Goal: Navigation & Orientation: Find specific page/section

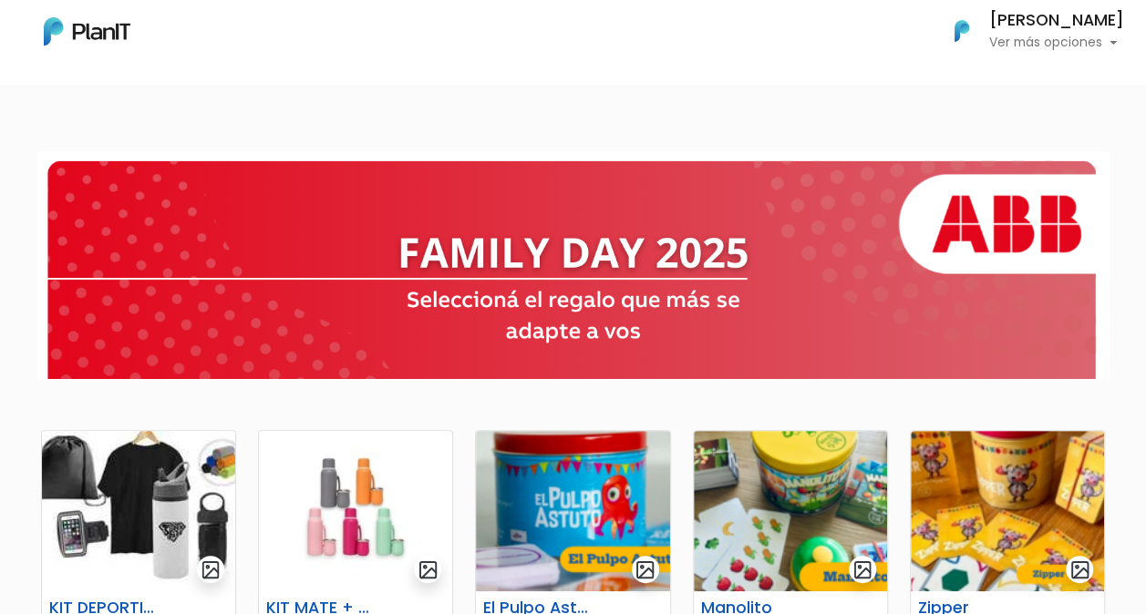
click at [1107, 40] on p "Ver más opciones" at bounding box center [1056, 42] width 135 height 13
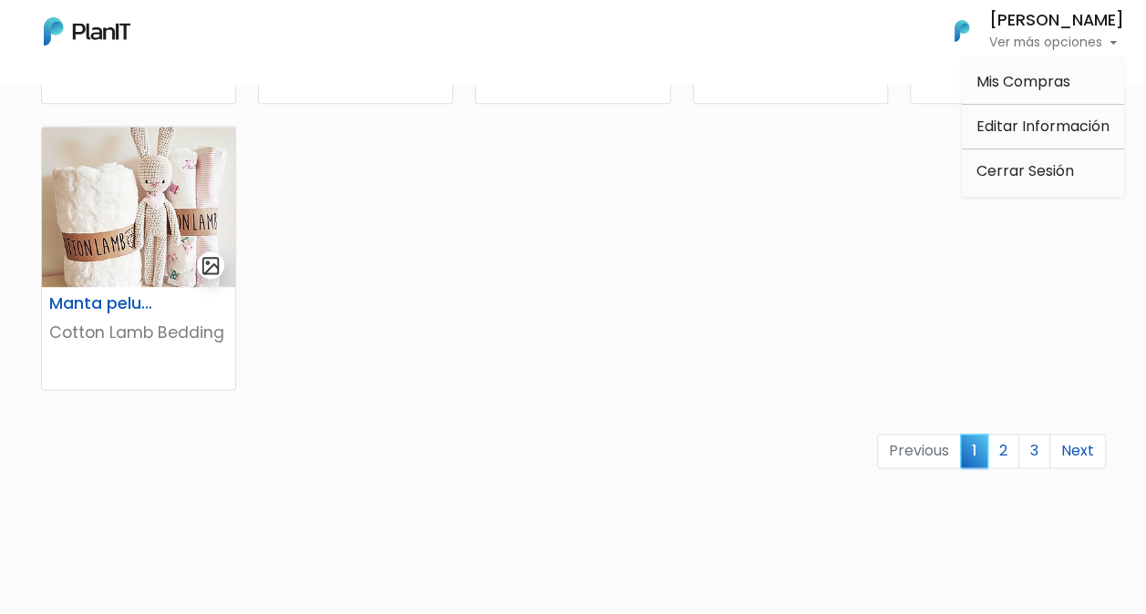
scroll to position [1185, 0]
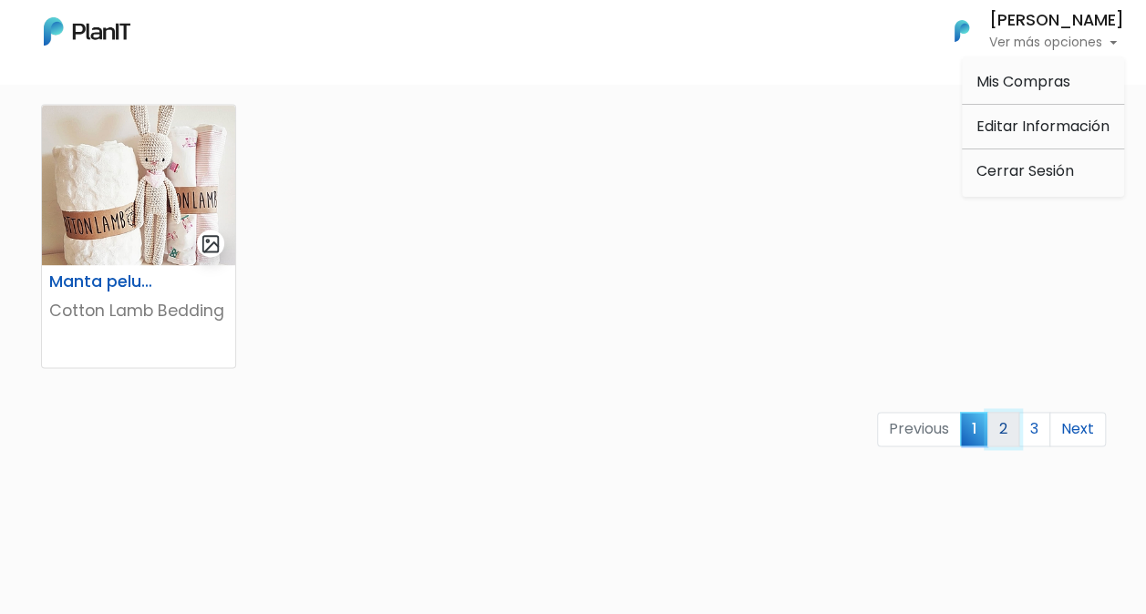
click at [1008, 438] on link "2" at bounding box center [1003, 429] width 32 height 35
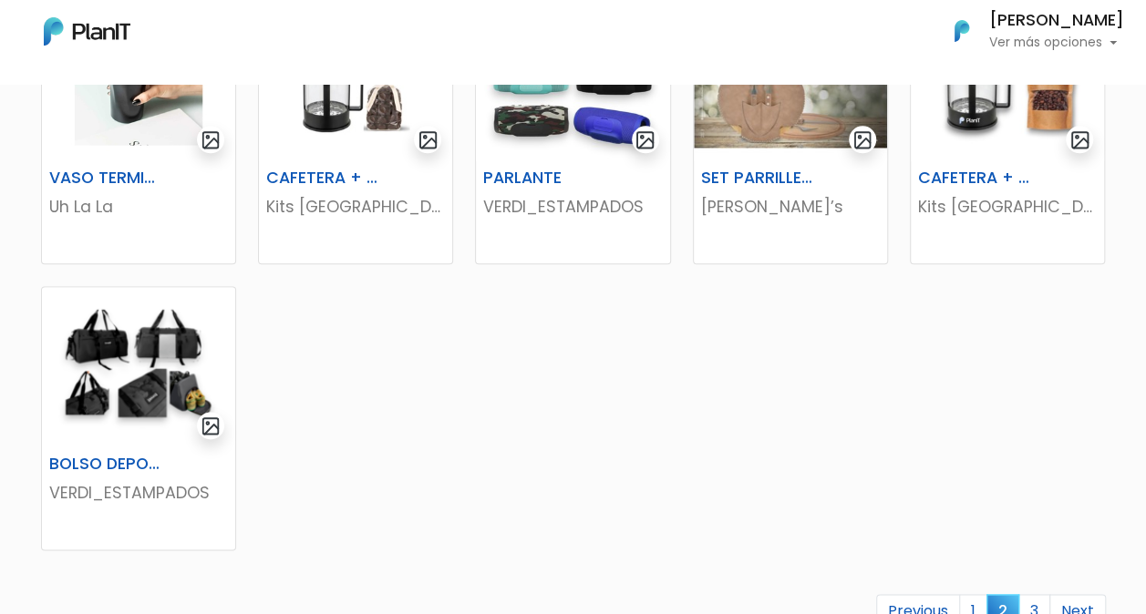
scroll to position [1094, 0]
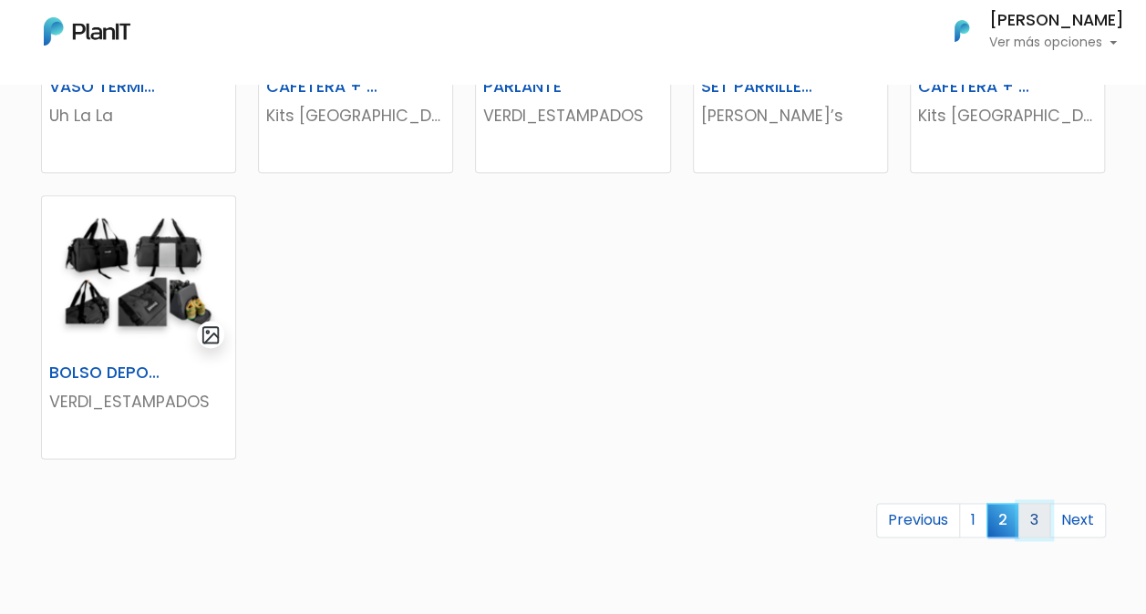
click at [1034, 518] on link "3" at bounding box center [1034, 520] width 32 height 35
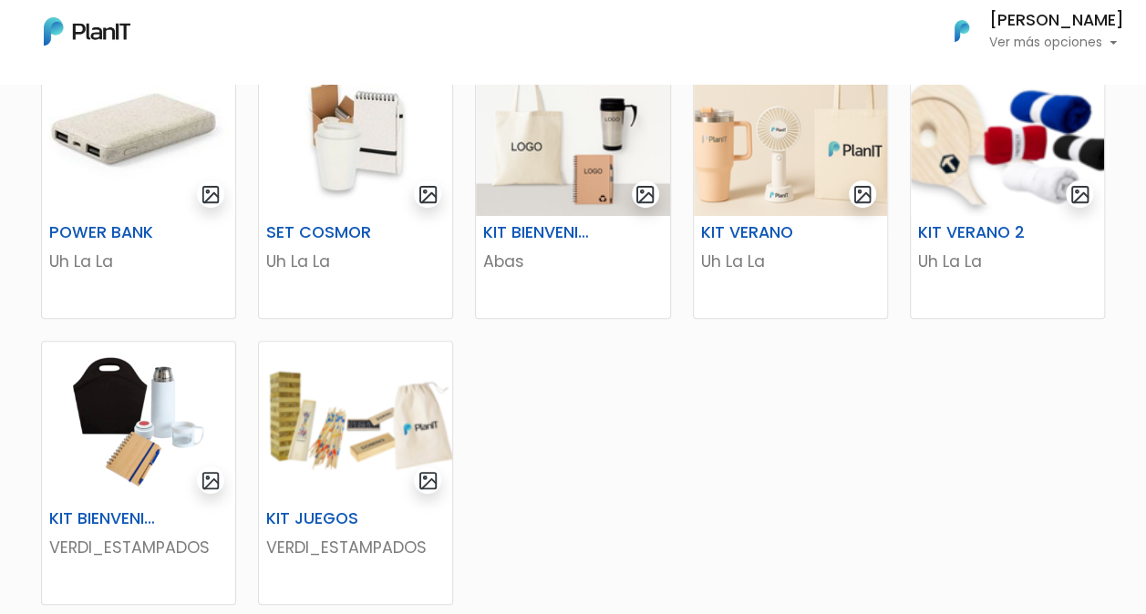
scroll to position [547, 0]
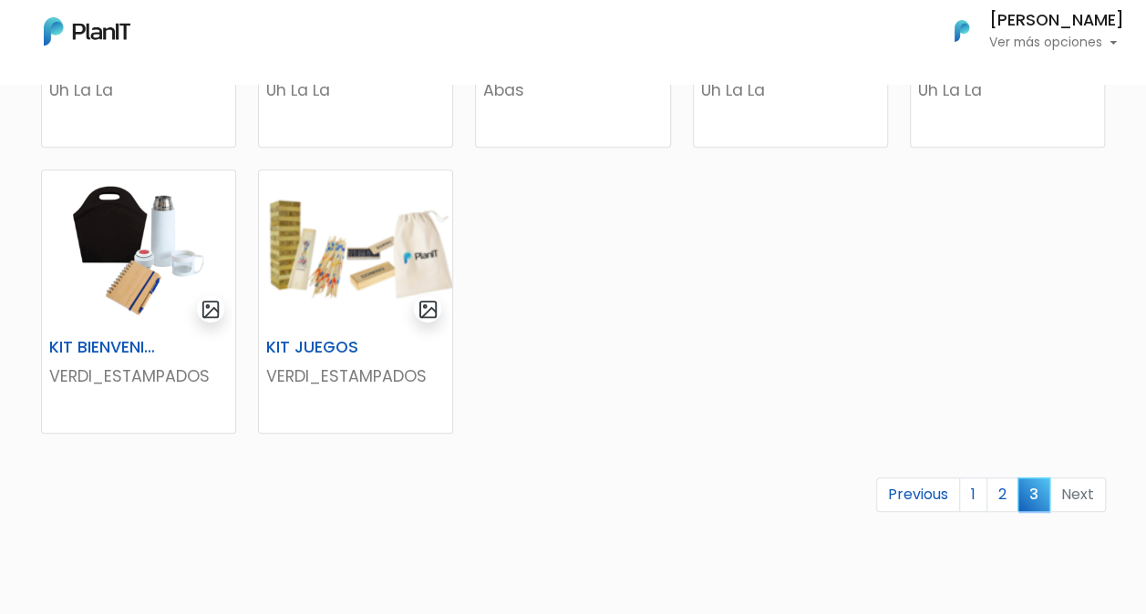
click at [1074, 496] on li "Next" at bounding box center [1078, 496] width 56 height 36
click at [972, 494] on link "1" at bounding box center [973, 495] width 28 height 35
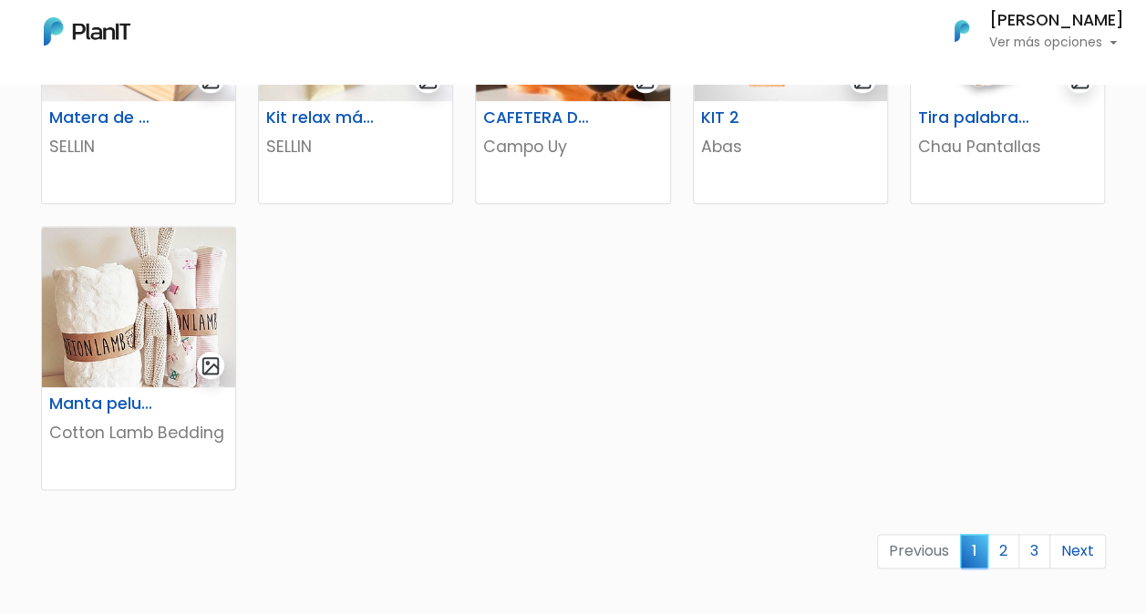
scroll to position [1185, 0]
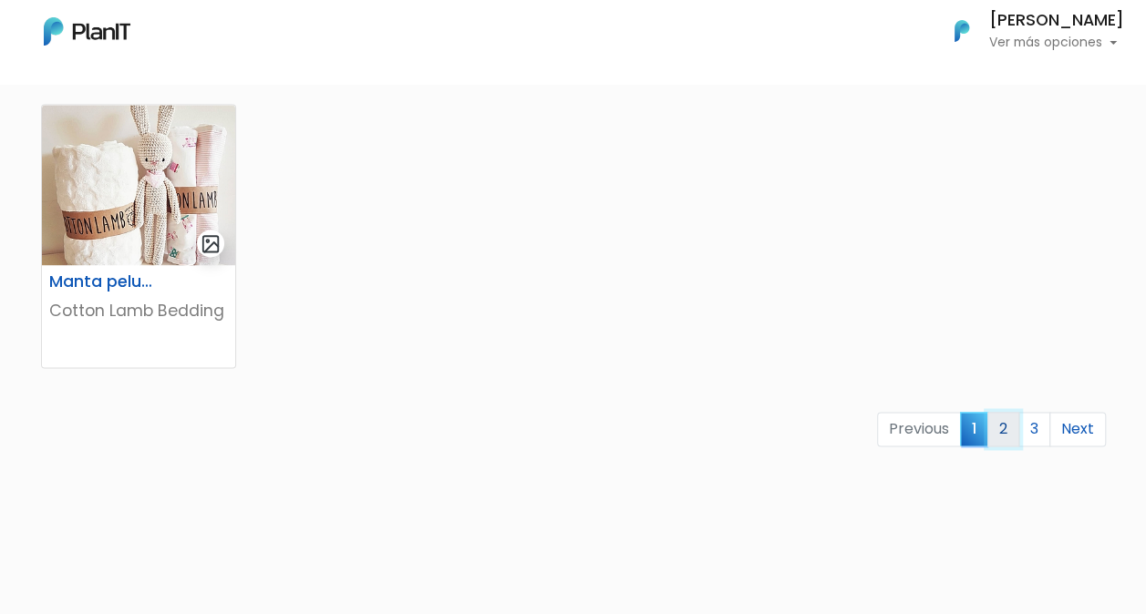
click at [1009, 431] on link "2" at bounding box center [1003, 429] width 32 height 35
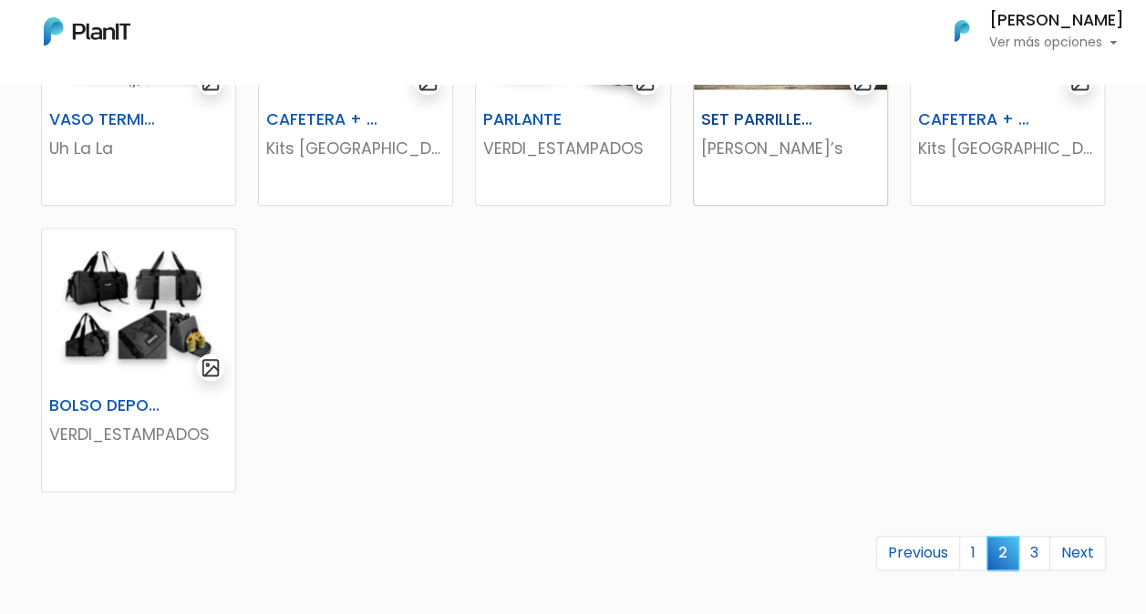
scroll to position [1094, 0]
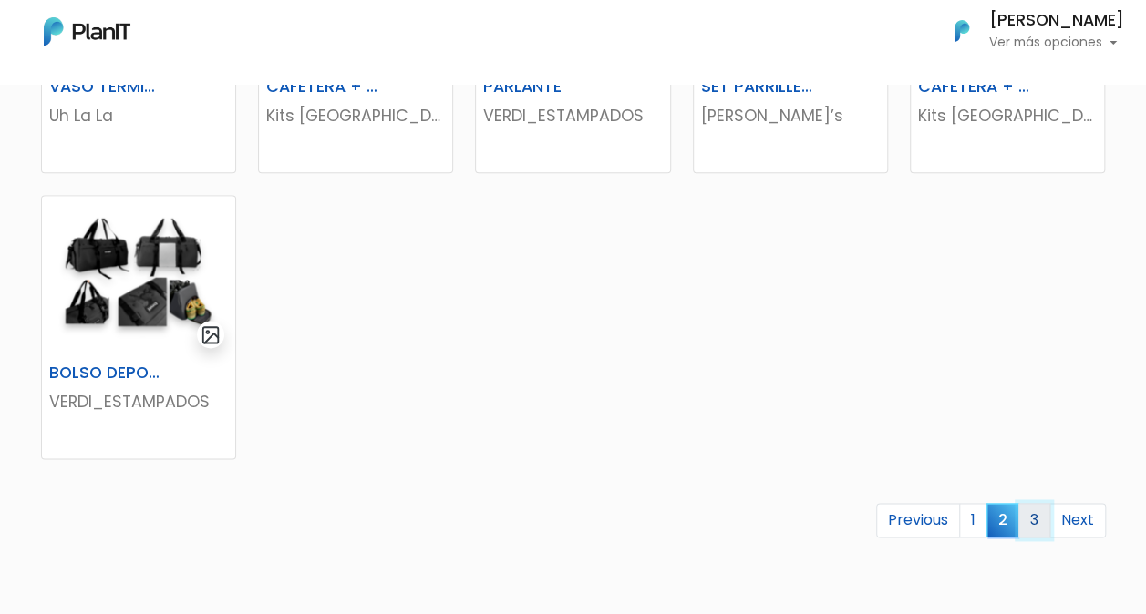
click at [1029, 520] on link "3" at bounding box center [1034, 520] width 32 height 35
